Goal: Task Accomplishment & Management: Manage account settings

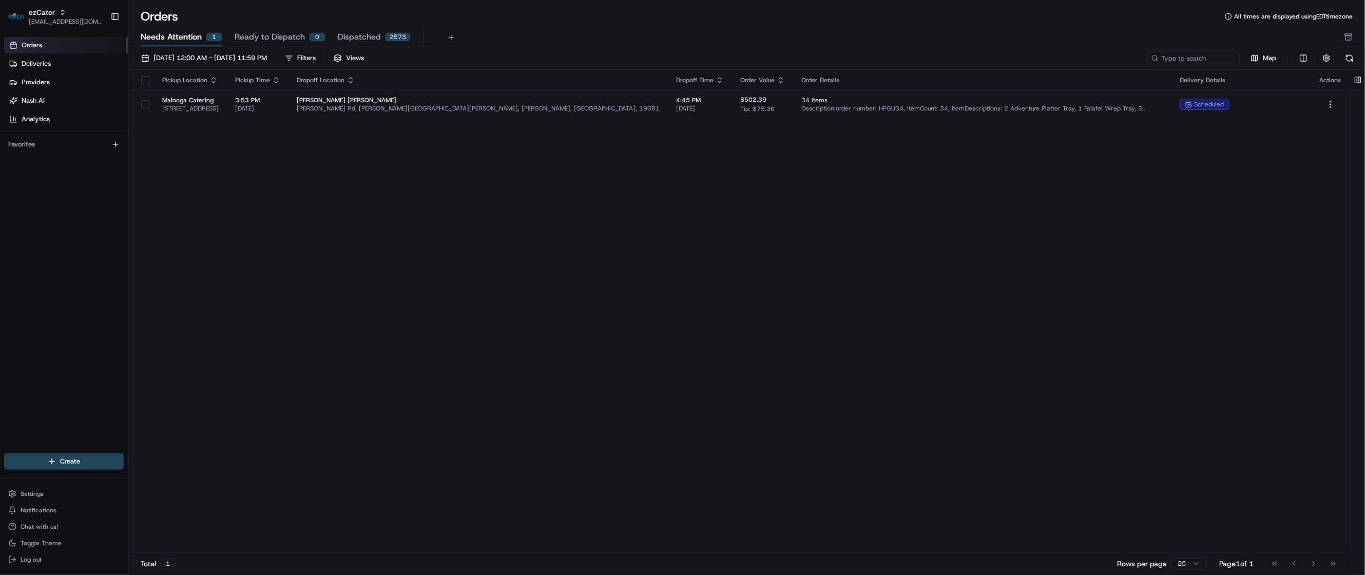
click at [186, 36] on span "Needs Attention" at bounding box center [171, 37] width 61 height 12
click at [185, 59] on span "[DATE] 12:00 AM - [DATE] 11:59 PM" at bounding box center [210, 57] width 113 height 9
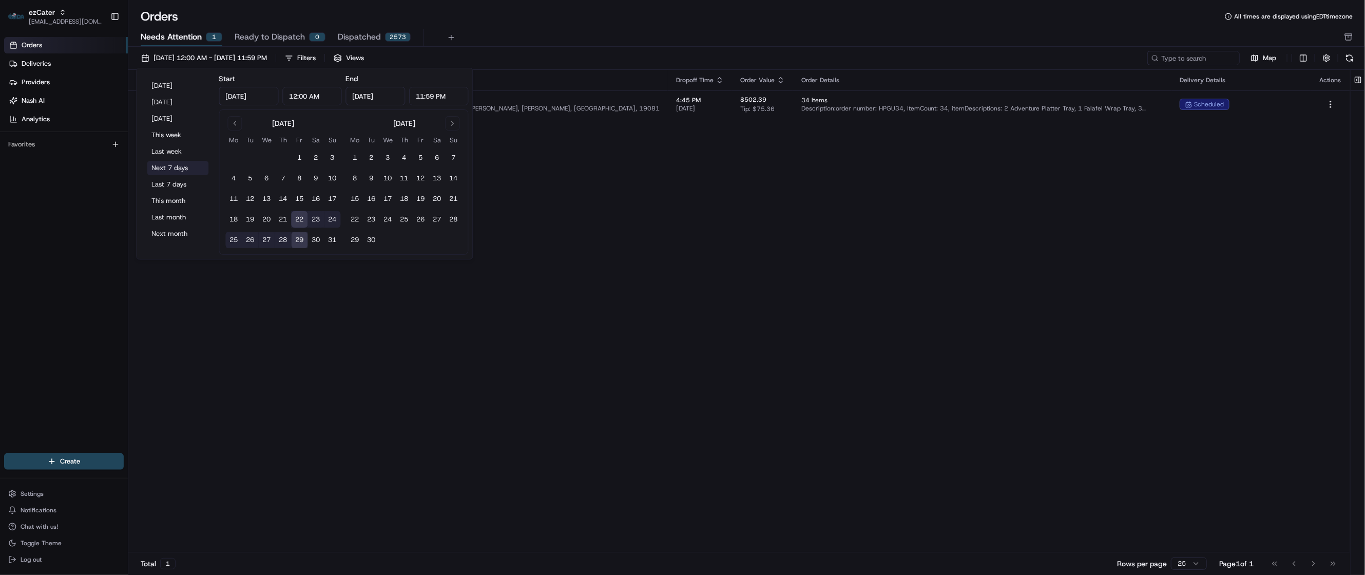
click at [165, 163] on button "Next 7 days" at bounding box center [178, 168] width 62 height 14
click at [716, 249] on div "Pickup Location Pickup Time Dropoff Location Dropoff Time Order Value Order Det…" at bounding box center [739, 311] width 1222 height 482
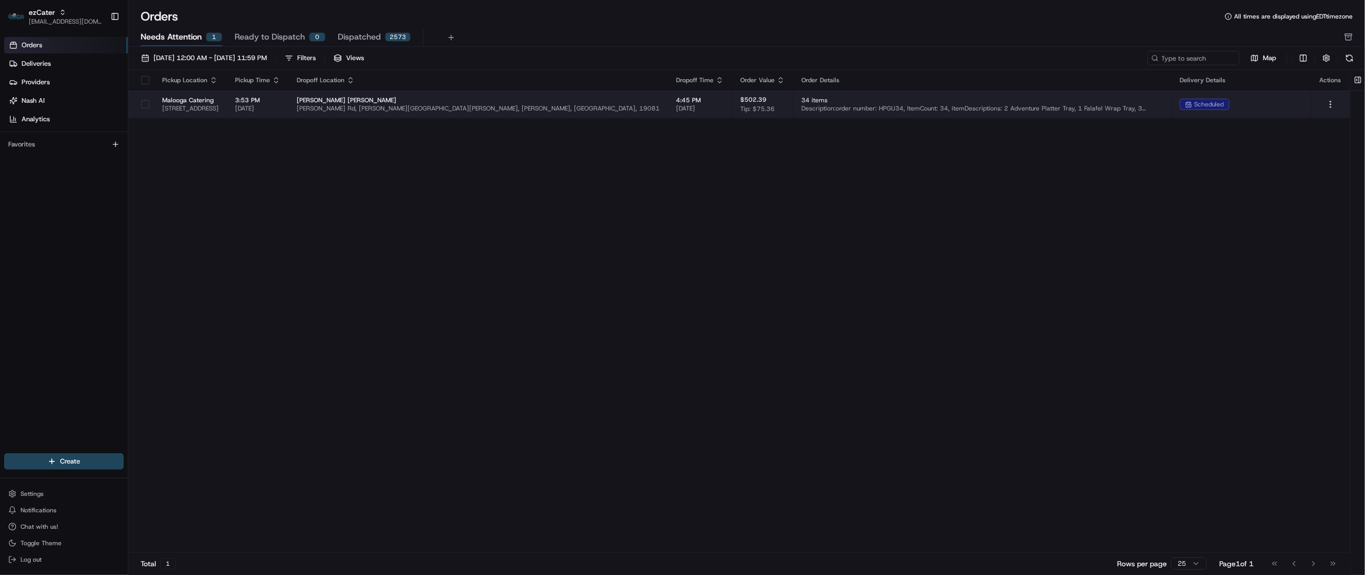
click at [464, 102] on span "[PERSON_NAME] [PERSON_NAME]" at bounding box center [478, 100] width 363 height 8
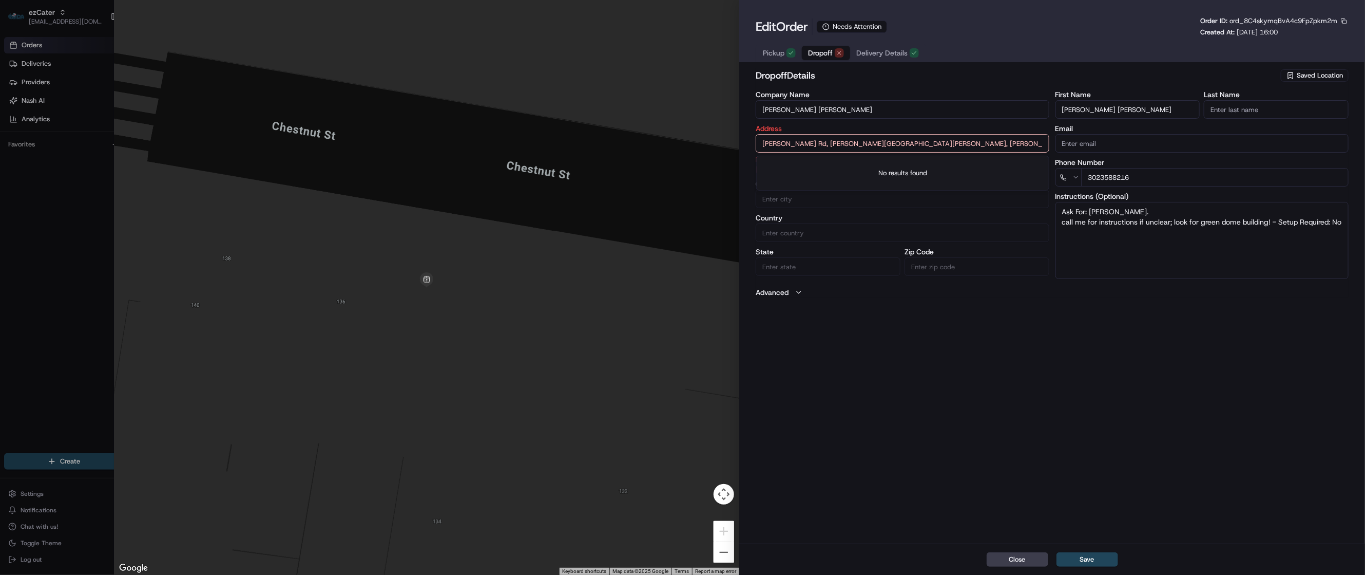
drag, startPoint x: 937, startPoint y: 143, endPoint x: 740, endPoint y: 147, distance: 196.7
click at [740, 147] on div "dropoff Details Saved Location Company Name [PERSON_NAME][GEOGRAPHIC_DATA][PERS…" at bounding box center [1052, 304] width 626 height 477
click at [852, 538] on div "dropoff Details Saved Location Company Name [PERSON_NAME][GEOGRAPHIC_DATA][PERS…" at bounding box center [1052, 304] width 626 height 477
drag, startPoint x: 808, startPoint y: 110, endPoint x: 750, endPoint y: 114, distance: 57.7
click at [750, 114] on div "dropoff Details Saved Location Company Name [PERSON_NAME][GEOGRAPHIC_DATA][PERS…" at bounding box center [1052, 304] width 626 height 477
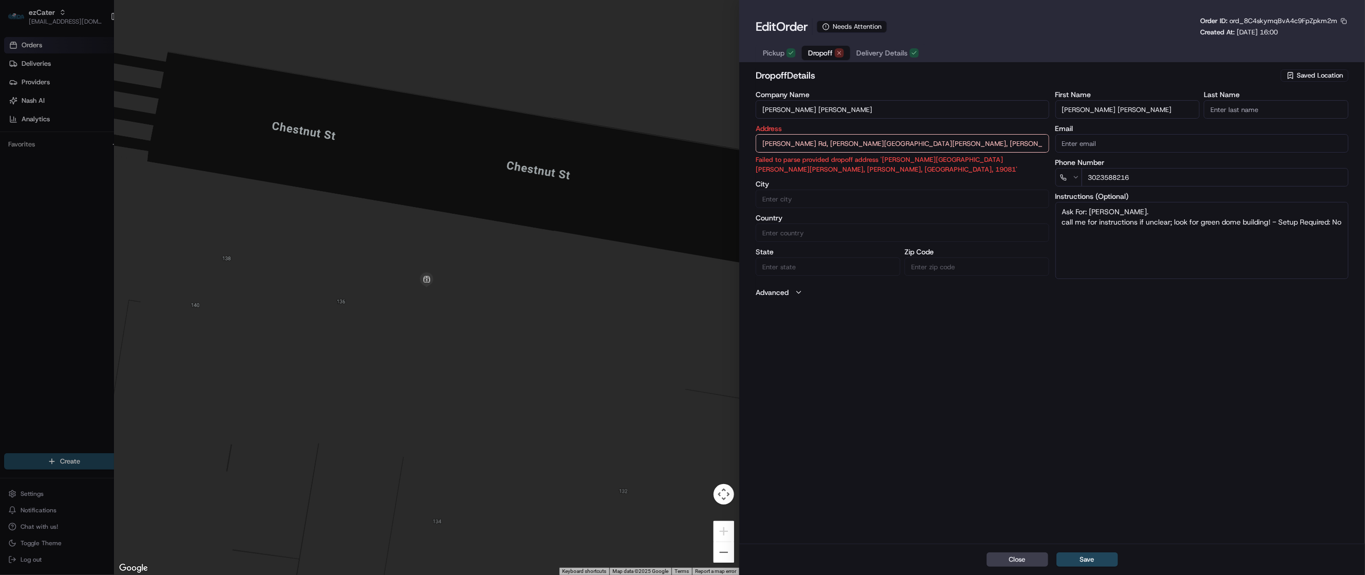
click at [864, 549] on div "Close Save" at bounding box center [1052, 558] width 626 height 31
drag, startPoint x: 883, startPoint y: 563, endPoint x: 883, endPoint y: 552, distance: 10.8
click at [883, 563] on div "Close Save" at bounding box center [1052, 558] width 626 height 31
drag, startPoint x: 933, startPoint y: 136, endPoint x: 674, endPoint y: 137, distance: 259.8
click at [674, 137] on div "Close ← Move left → Move right ↑ Move up ↓ Move down + Zoom in - Zoom out Home …" at bounding box center [739, 287] width 1251 height 575
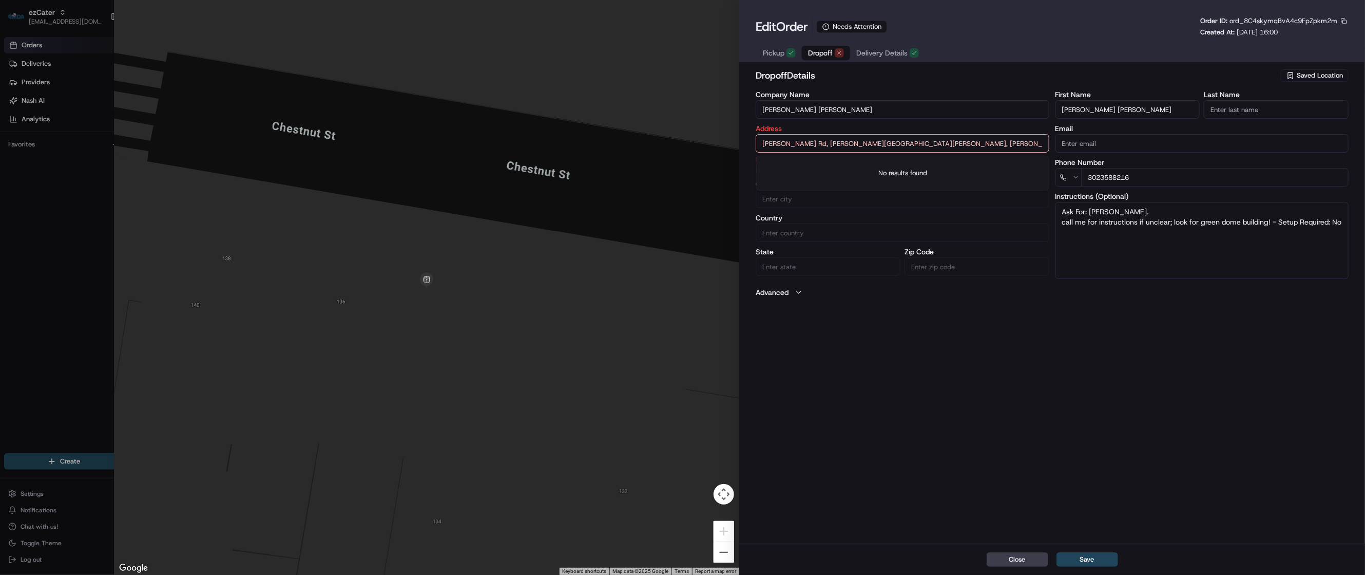
paste input "[STREET_ADDRESS]"
type input "[STREET_ADDRESS]"
click at [1097, 553] on button "Save" at bounding box center [1088, 559] width 62 height 14
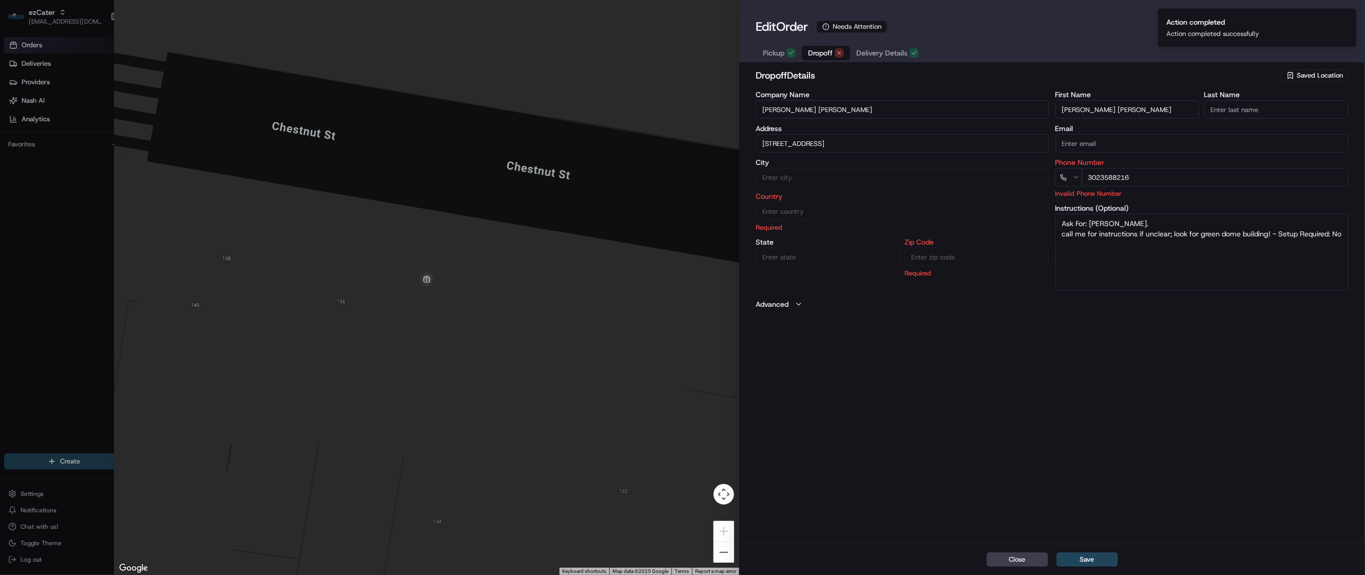
click at [99, 347] on div at bounding box center [682, 287] width 1365 height 575
type input "+1"
